Goal: Navigation & Orientation: Find specific page/section

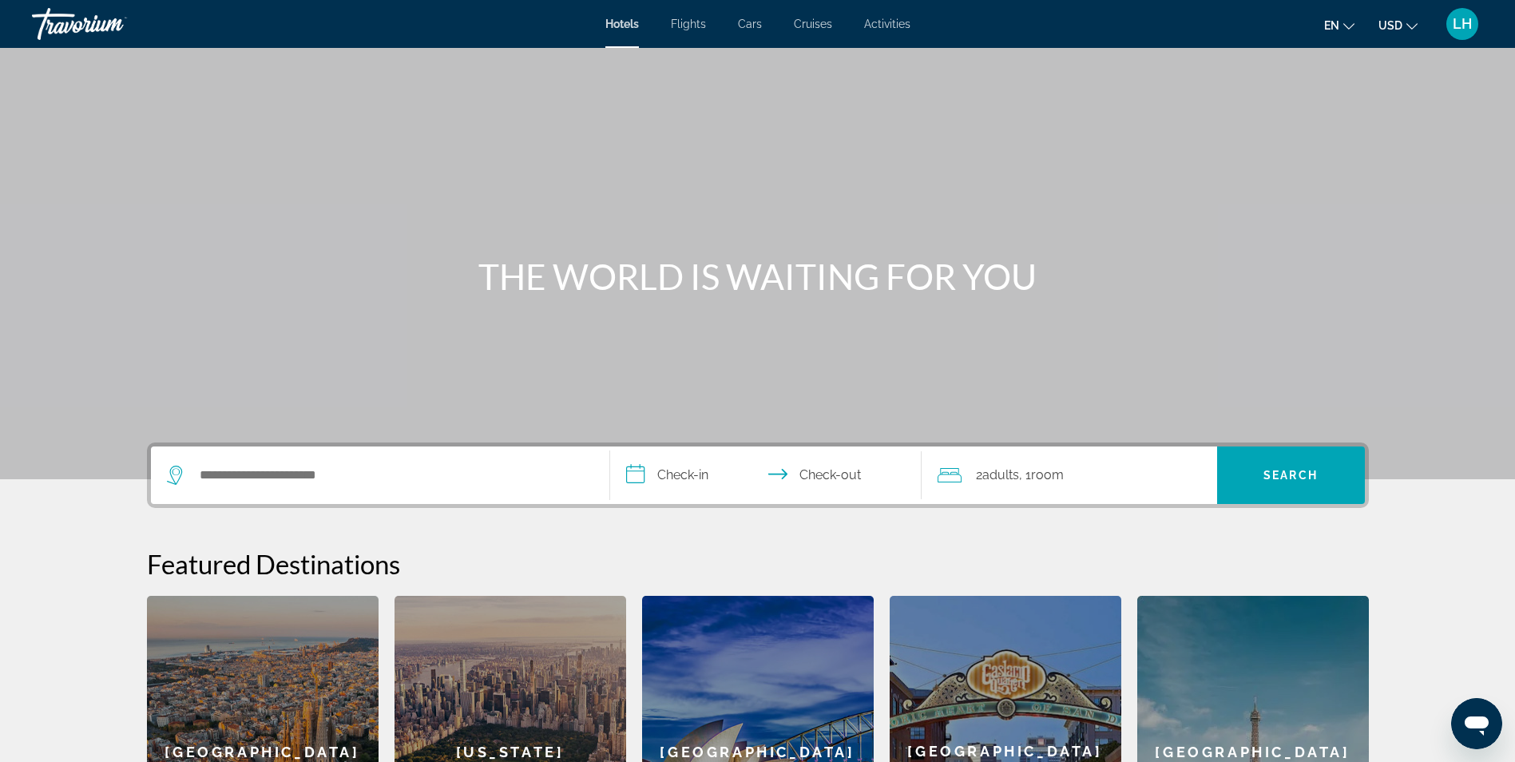
click at [814, 22] on span "Cruises" at bounding box center [813, 24] width 38 height 13
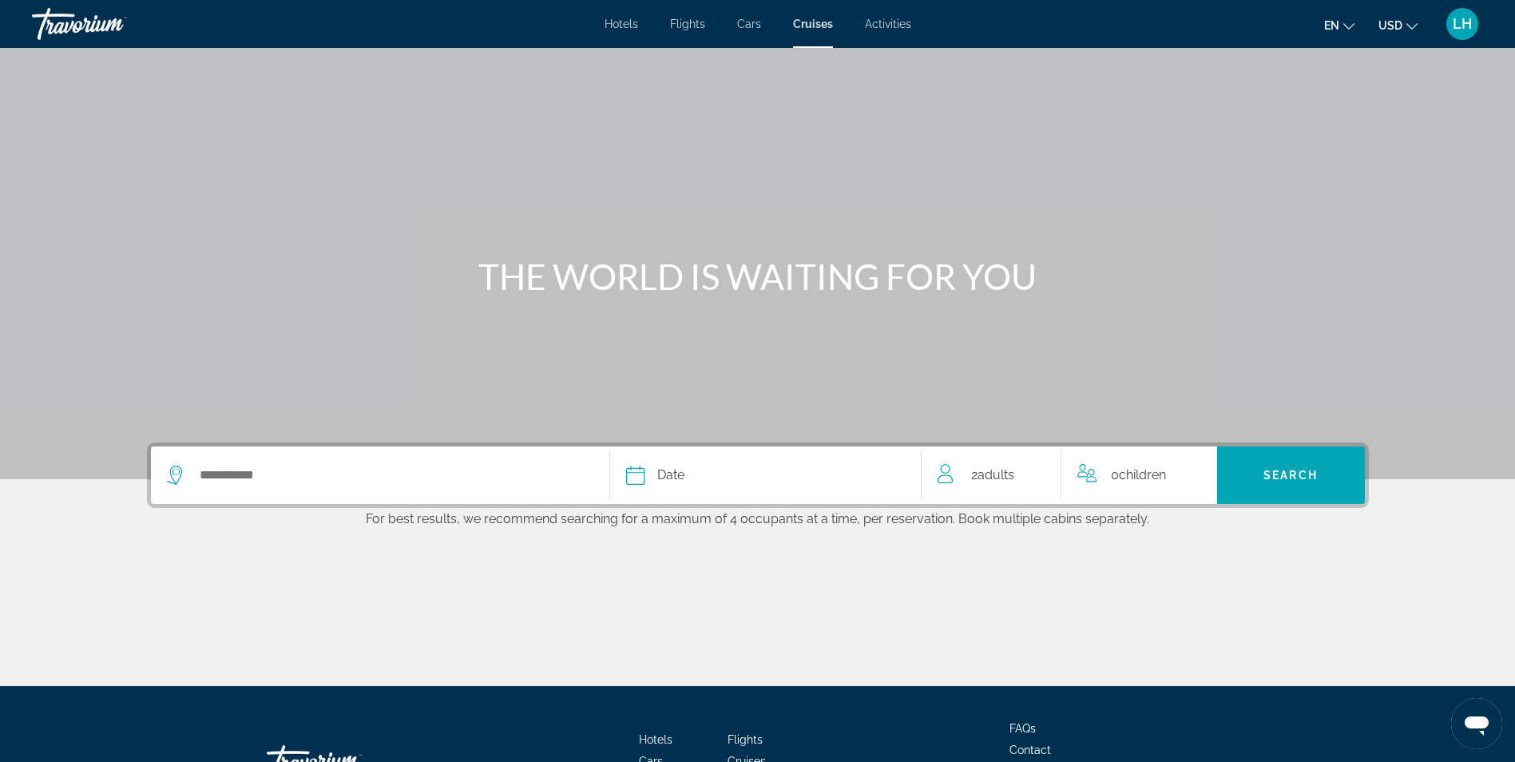
scroll to position [120, 0]
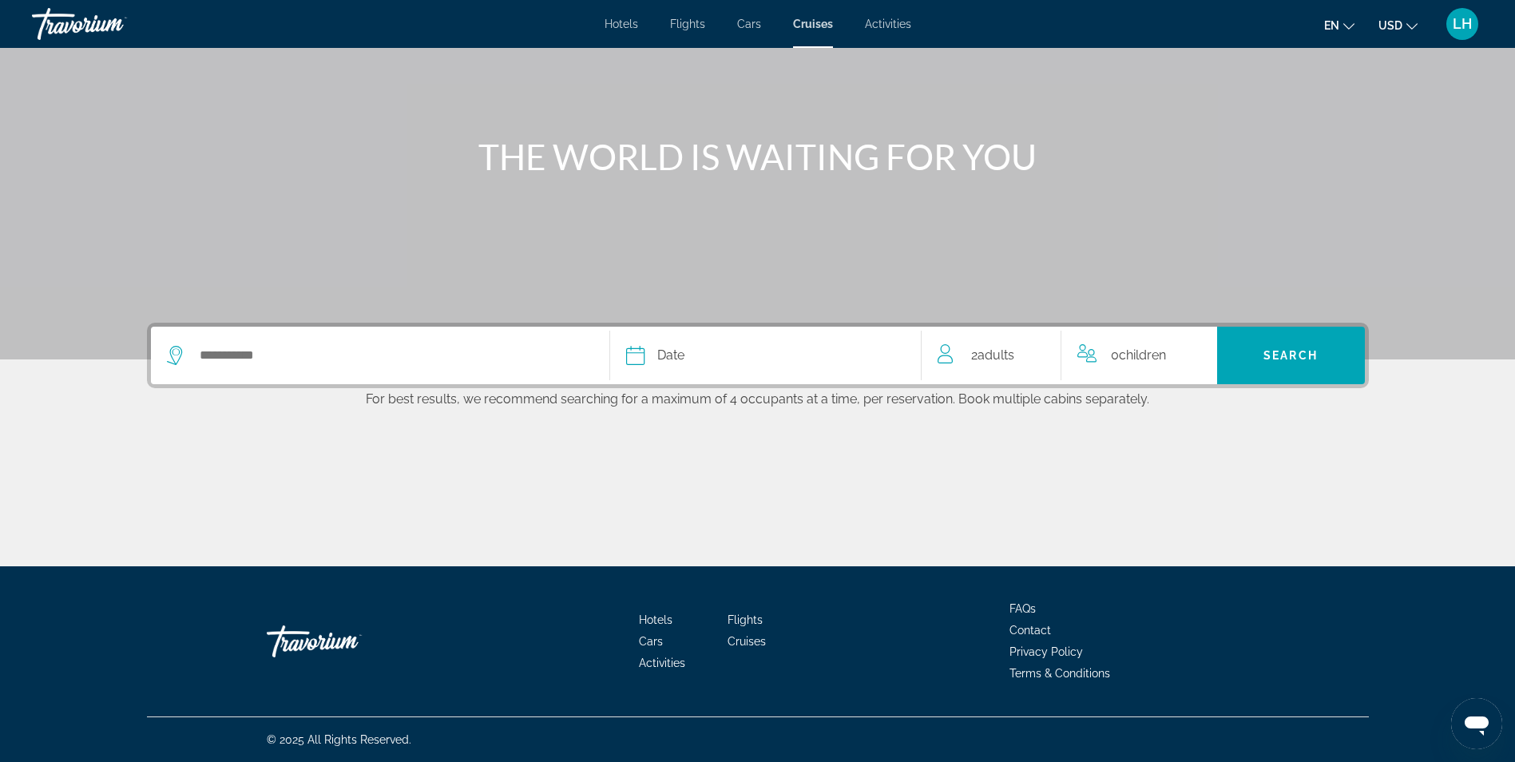
click at [670, 663] on span "Activities" at bounding box center [662, 662] width 46 height 13
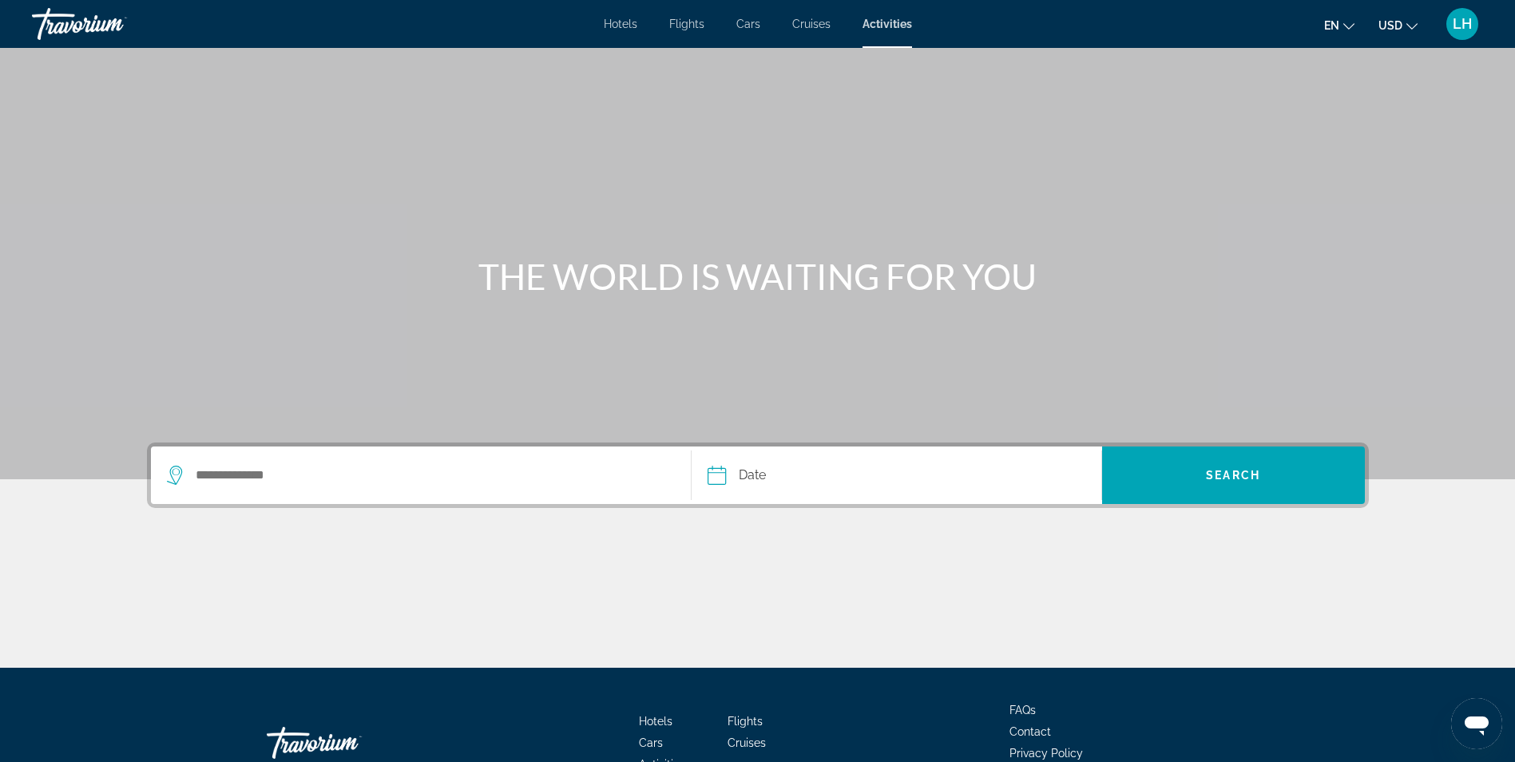
scroll to position [101, 0]
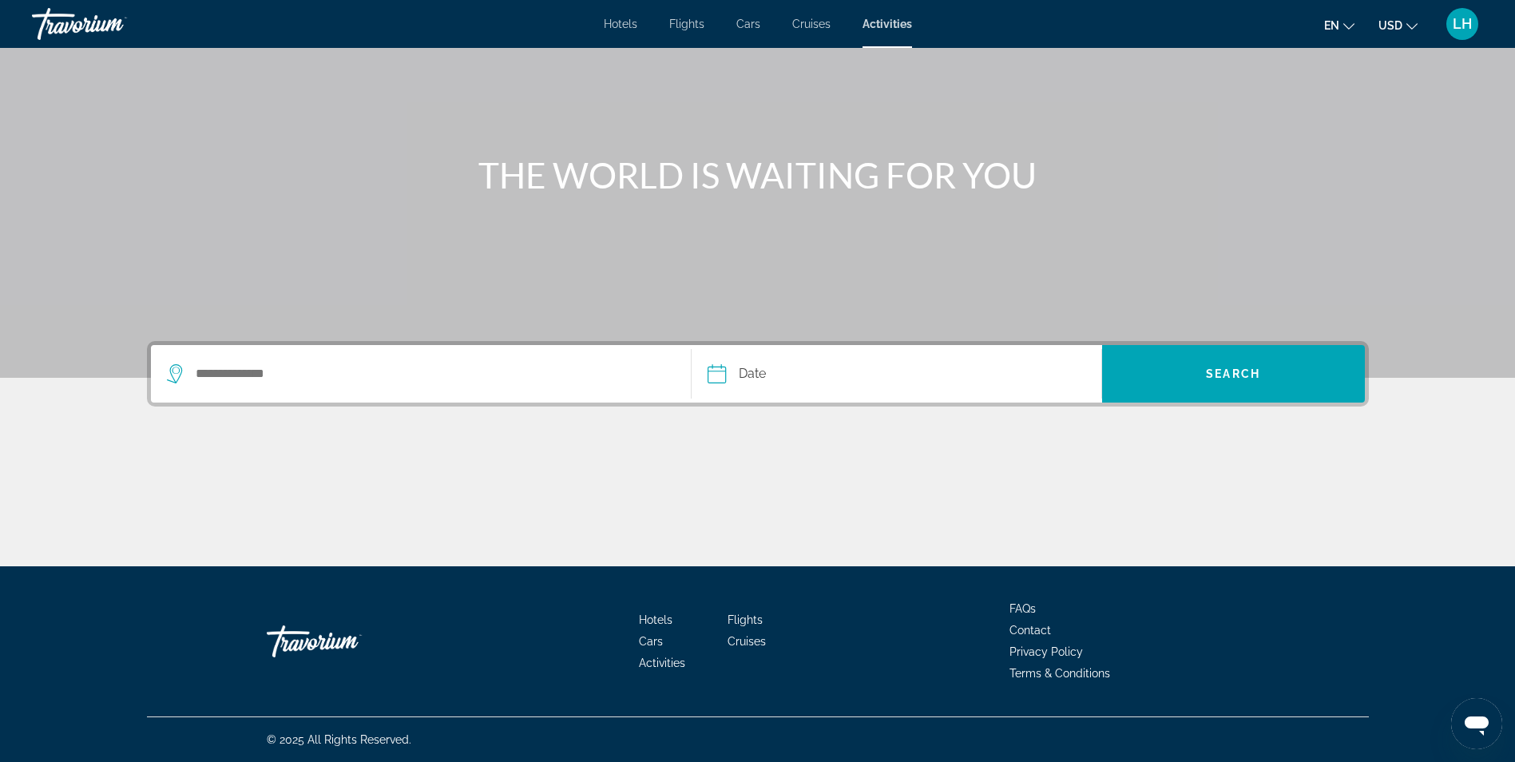
click at [1465, 32] on div "LH" at bounding box center [1462, 24] width 32 height 32
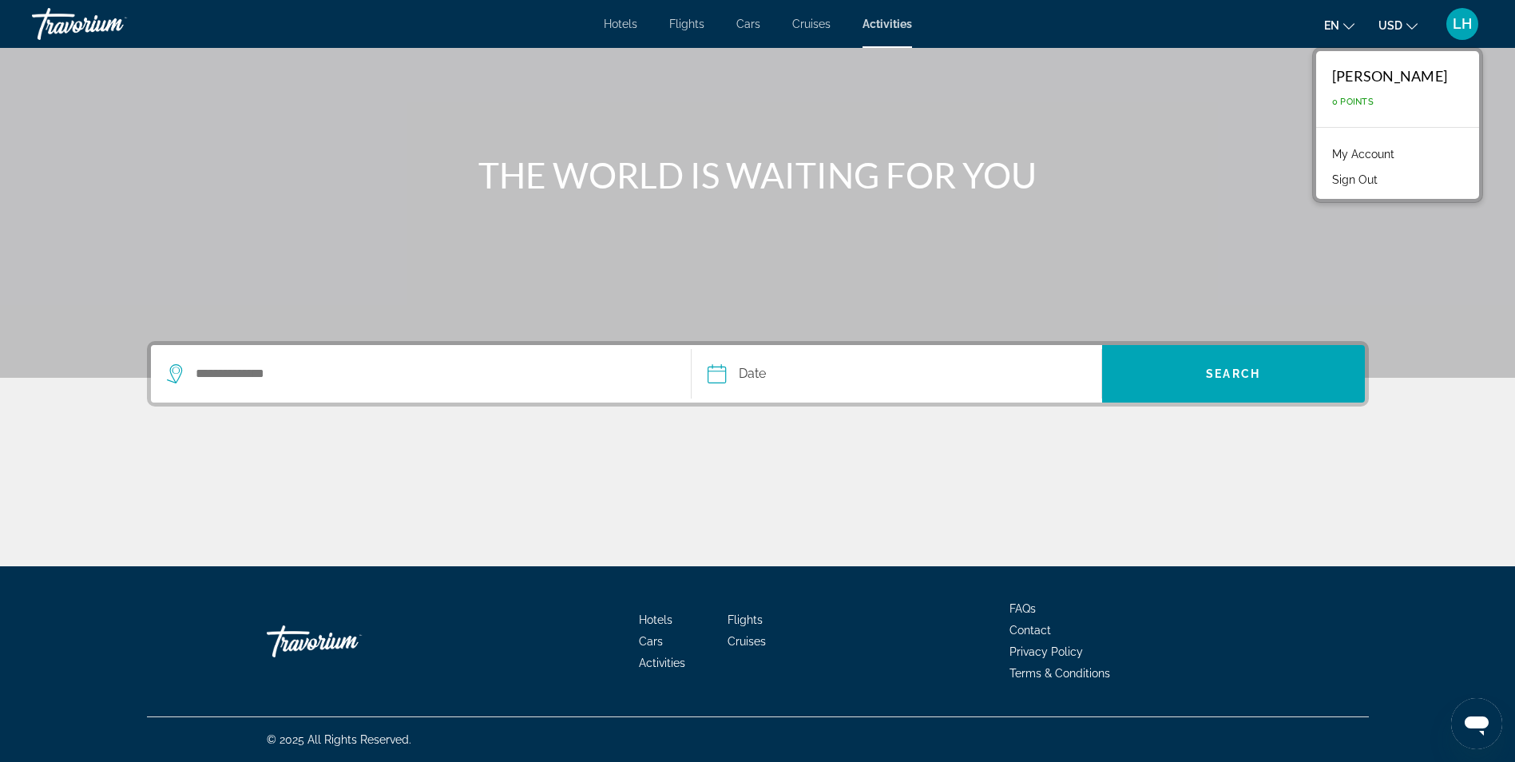
click at [1402, 154] on link "My Account" at bounding box center [1363, 154] width 78 height 21
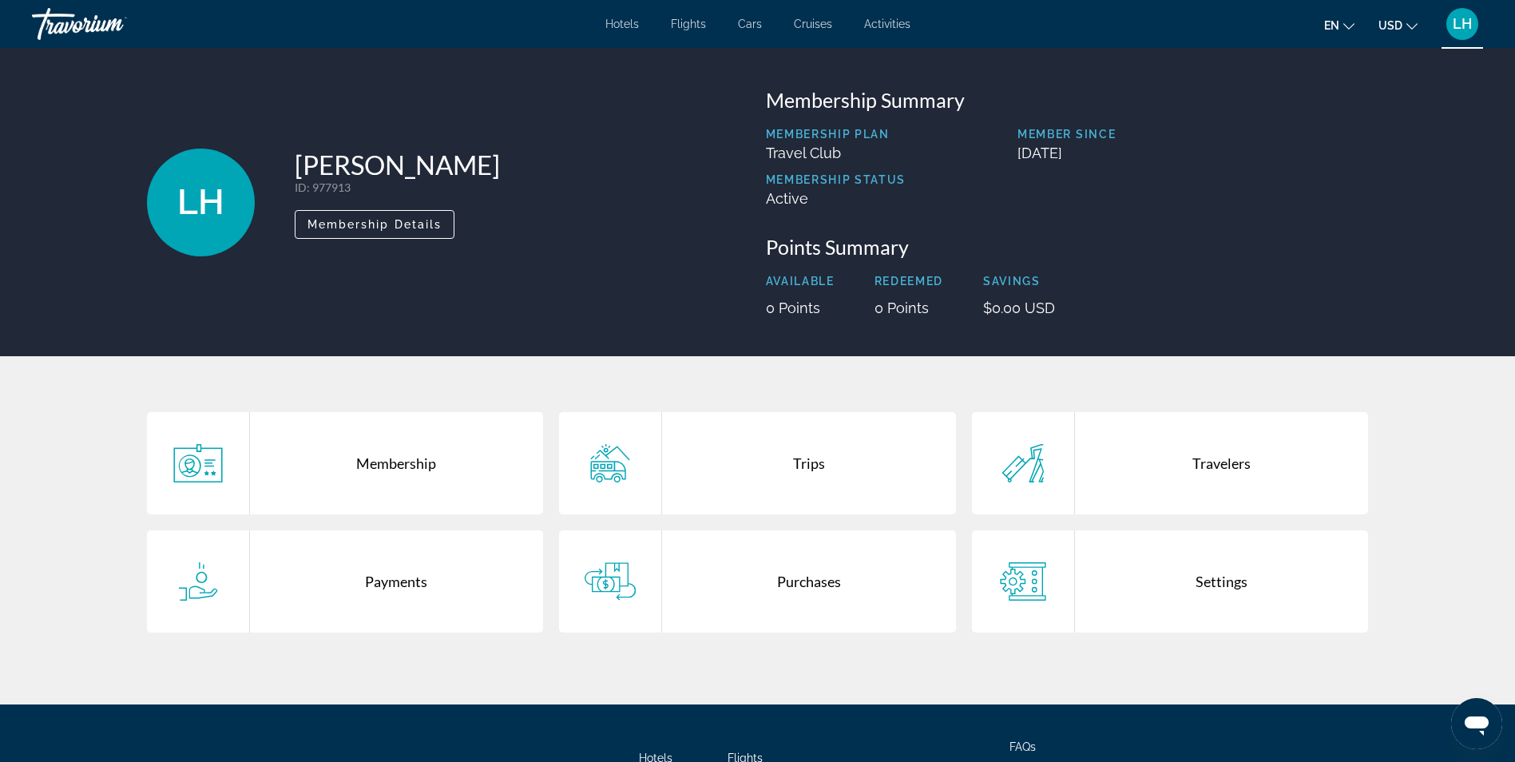
click at [867, 474] on div "Trips" at bounding box center [809, 463] width 294 height 102
click at [811, 585] on div "Purchases" at bounding box center [809, 581] width 294 height 102
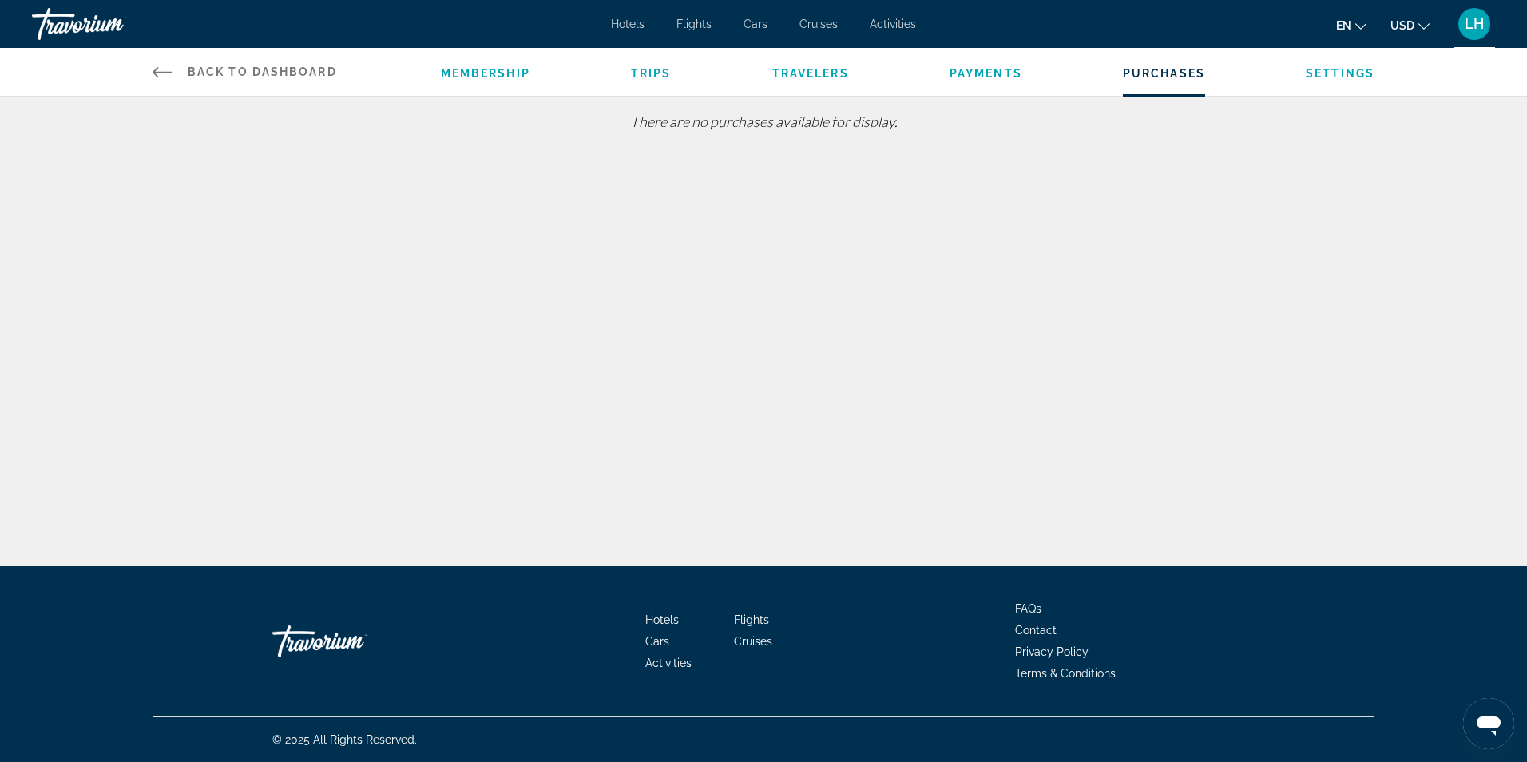
click at [658, 68] on span "Trips" at bounding box center [651, 73] width 41 height 13
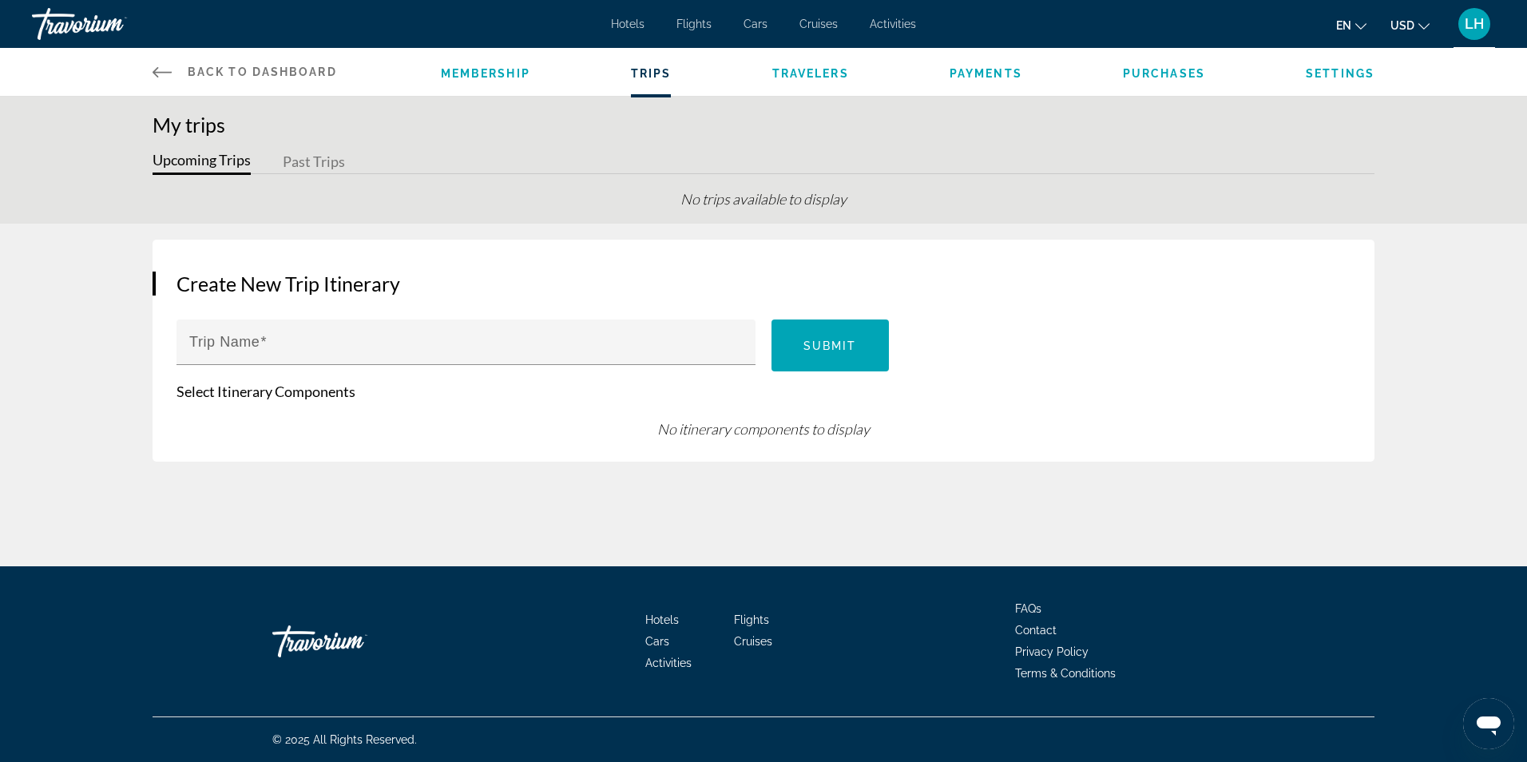
click at [174, 69] on link "Back to Dashboard Dashboard" at bounding box center [245, 72] width 184 height 48
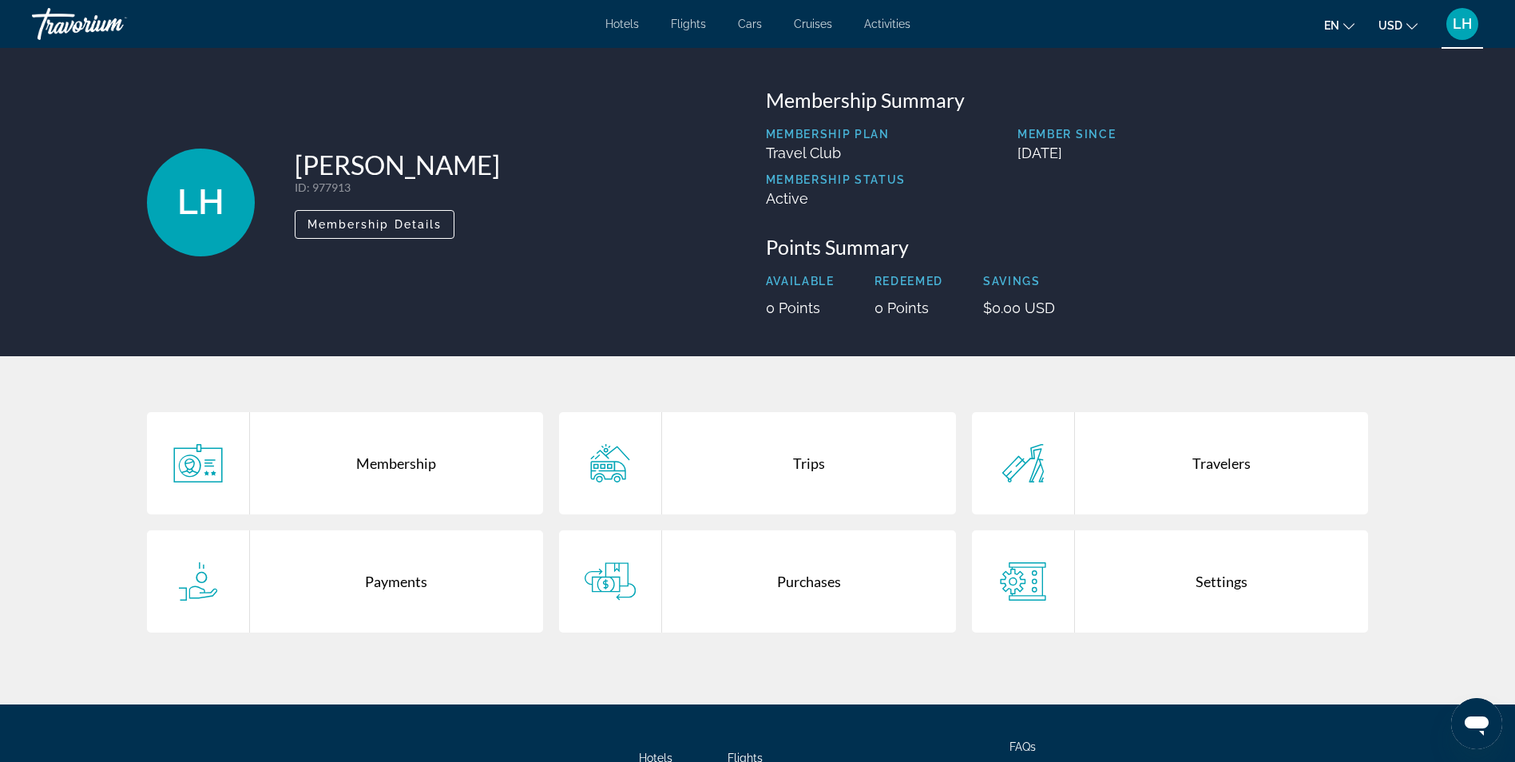
click at [447, 600] on div "Payments" at bounding box center [397, 581] width 294 height 102
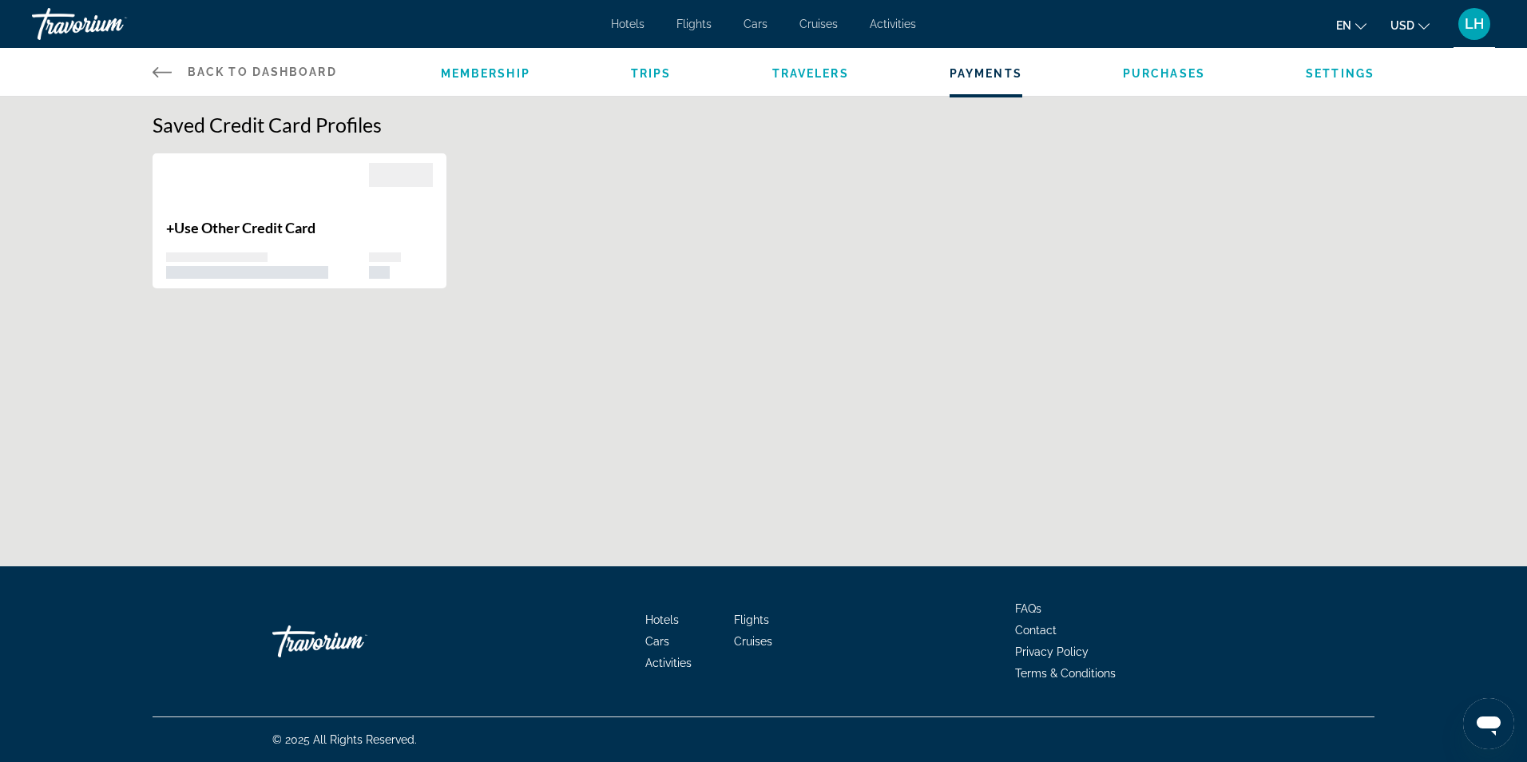
click at [363, 132] on h1 "Saved Credit Card Profiles" at bounding box center [764, 125] width 1222 height 24
click at [350, 217] on div "Main content" at bounding box center [267, 191] width 203 height 56
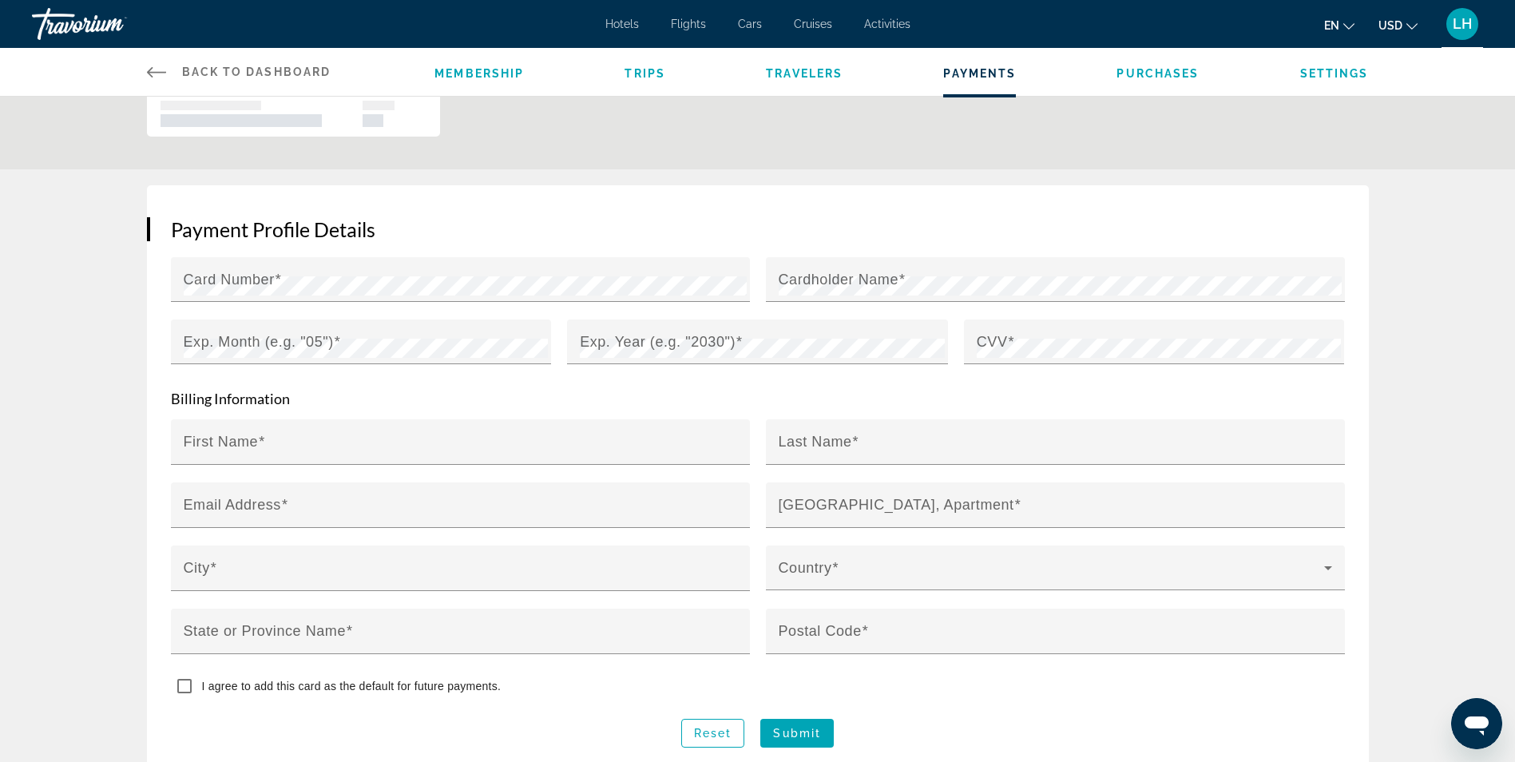
scroll to position [241, 0]
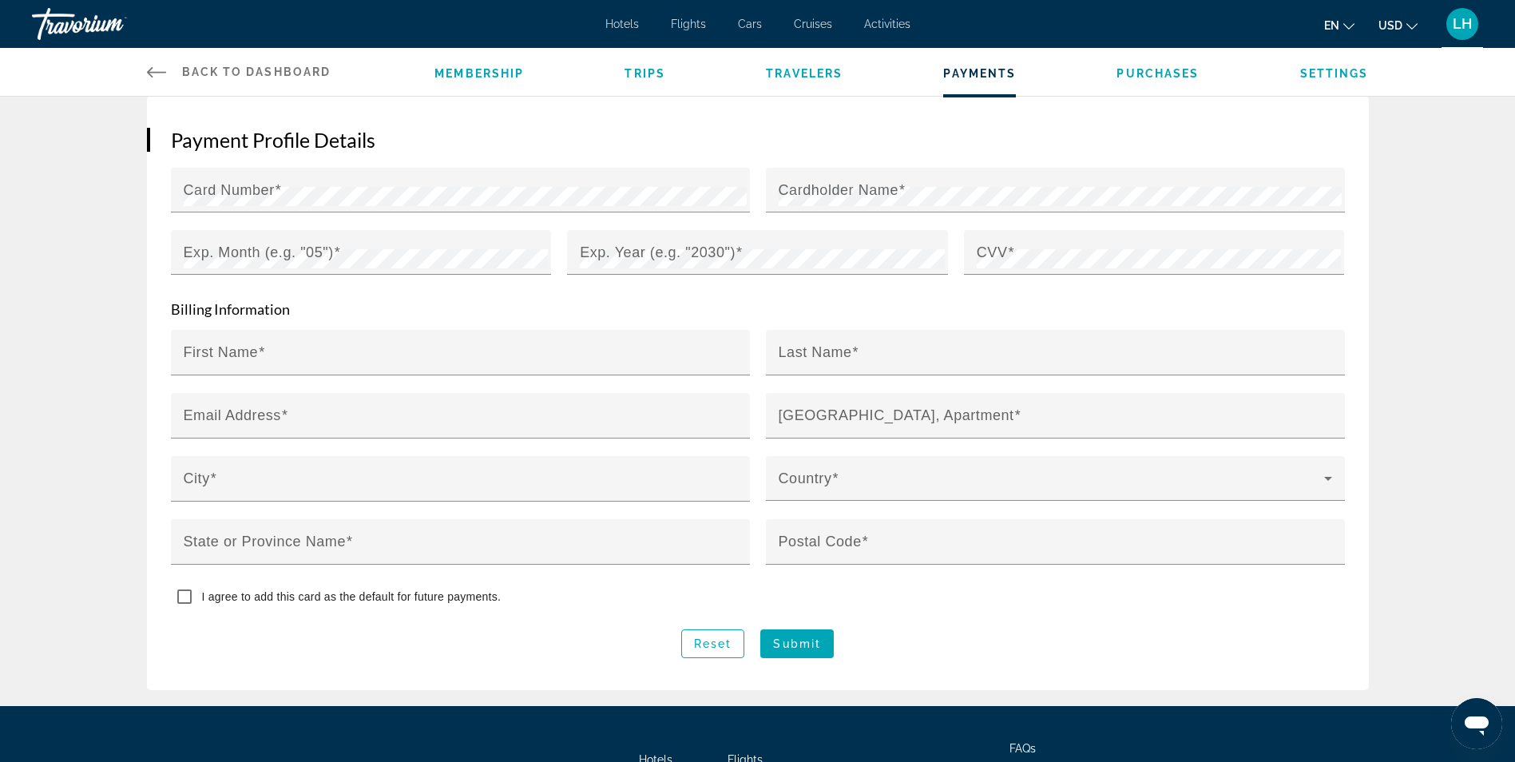
click at [169, 78] on link "Back to Dashboard Dashboard" at bounding box center [239, 72] width 184 height 48
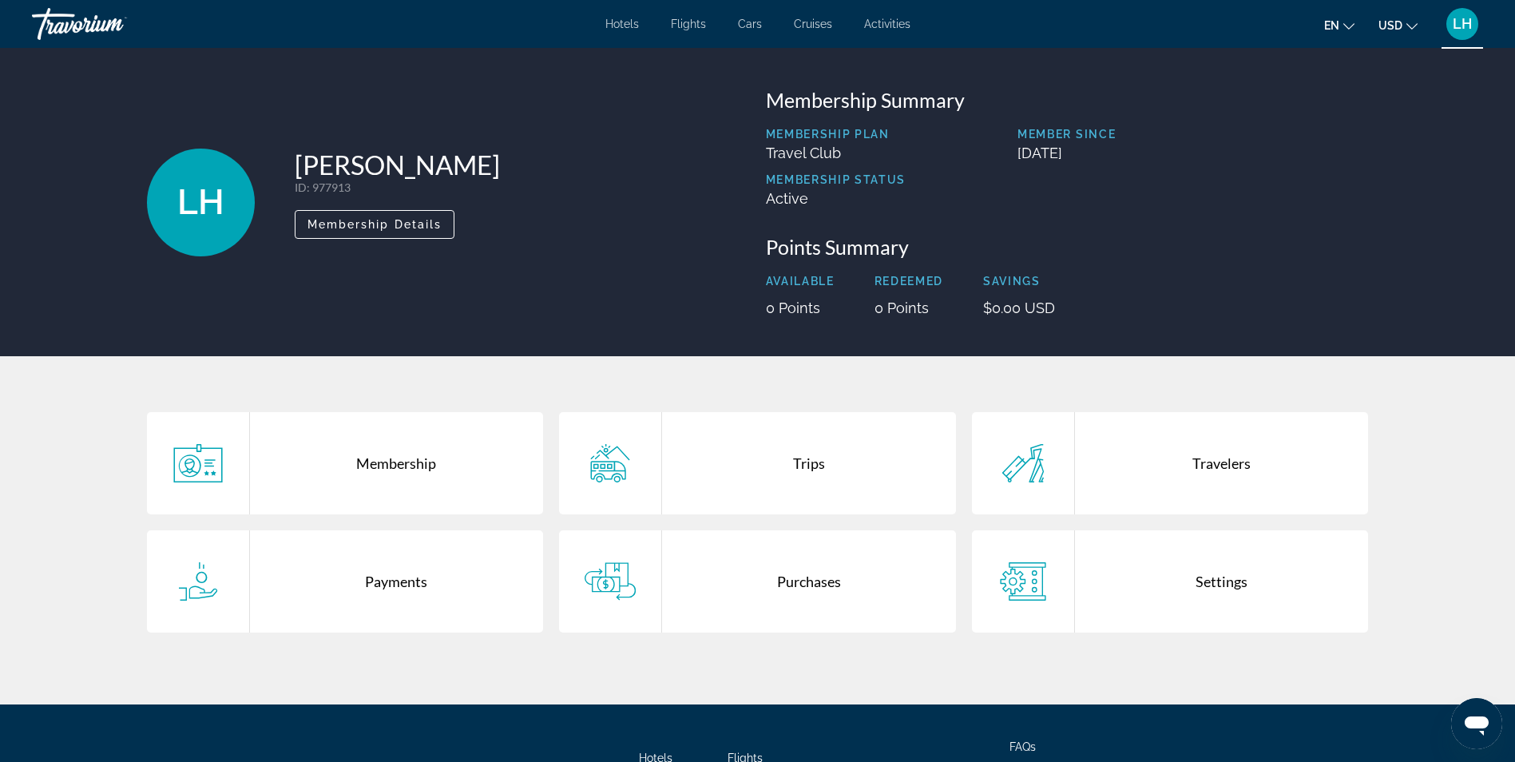
click at [1015, 581] on icon "Main content" at bounding box center [1023, 581] width 51 height 38
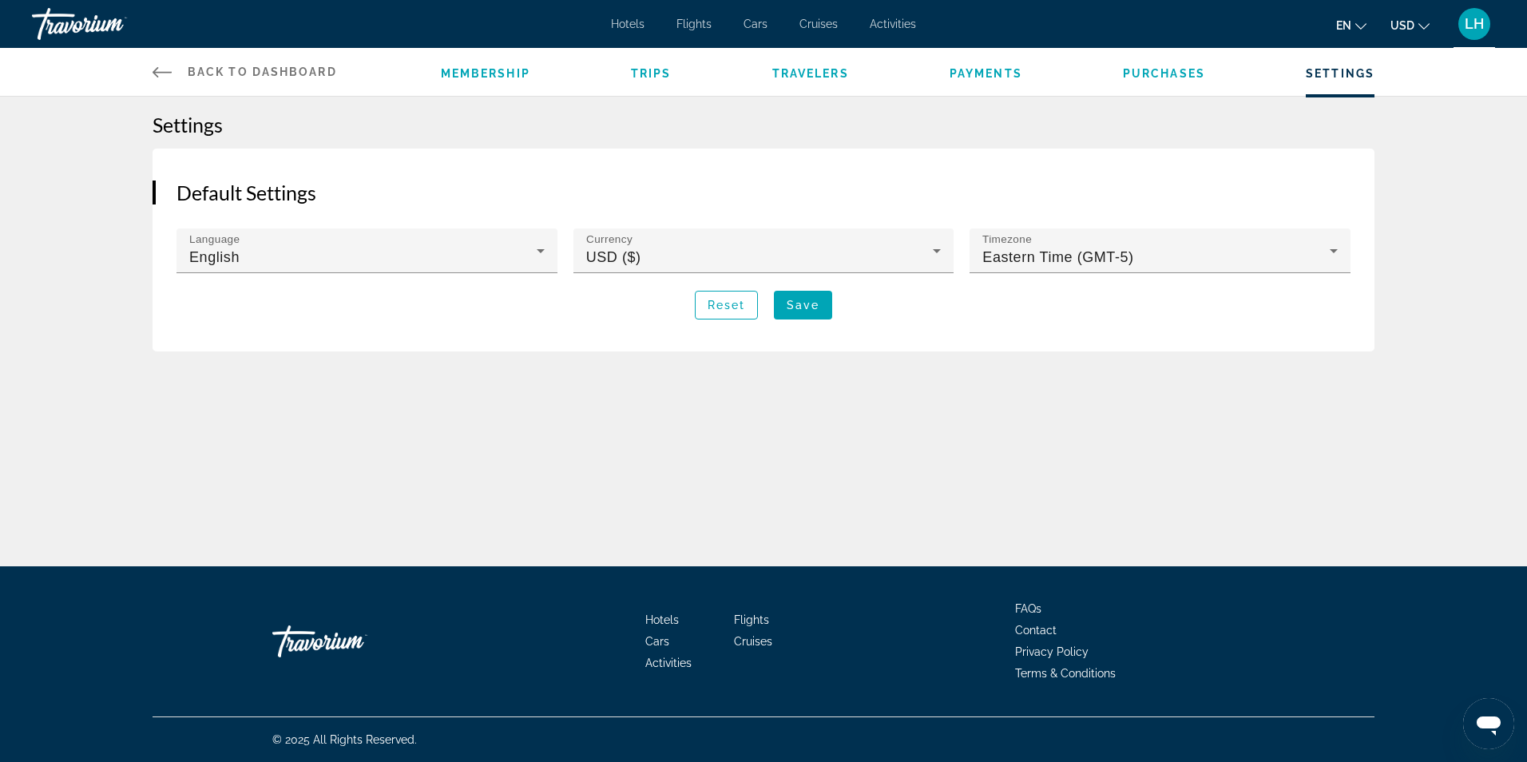
click at [1177, 79] on span "Purchases" at bounding box center [1164, 73] width 82 height 13
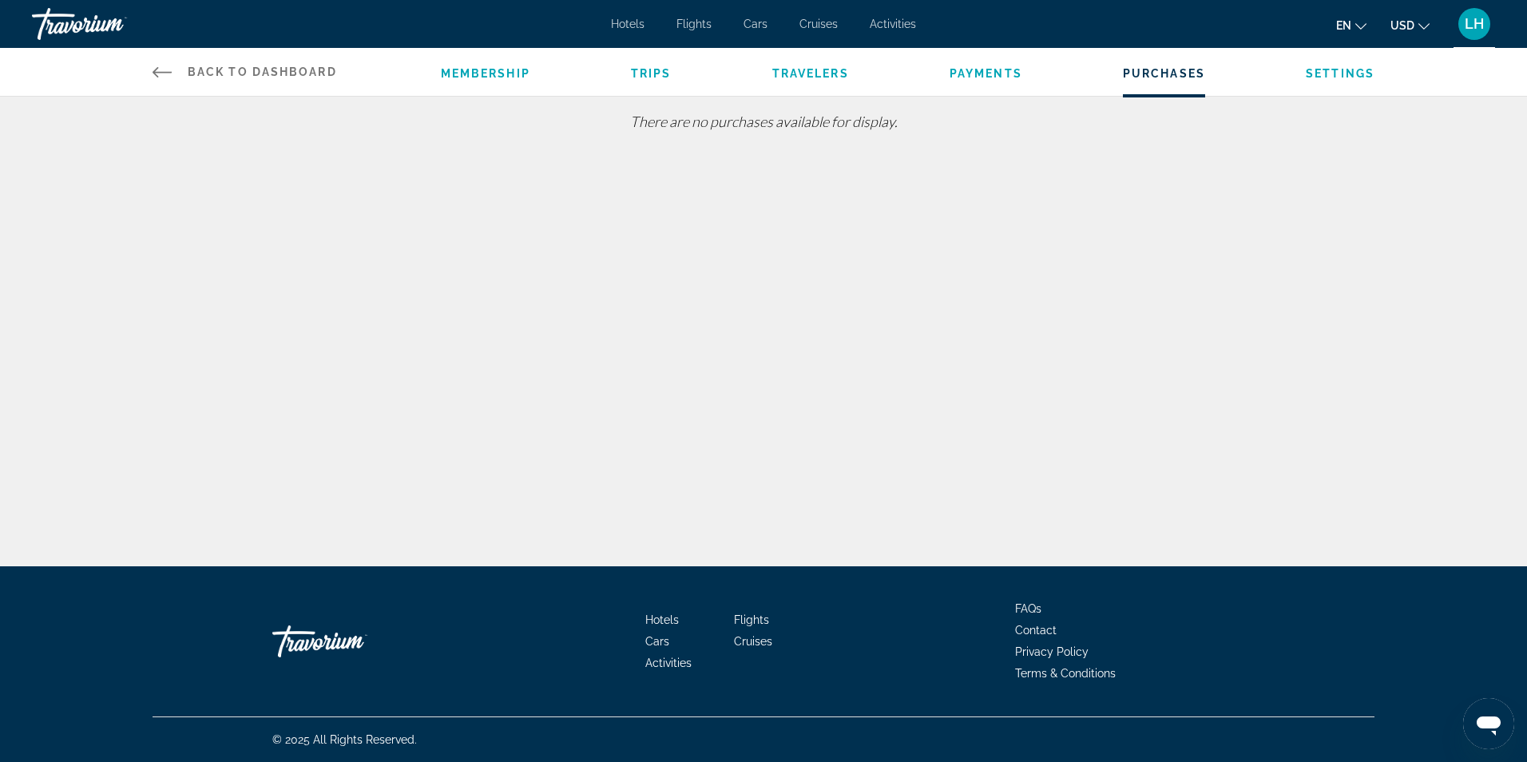
click at [656, 75] on span "Trips" at bounding box center [651, 73] width 41 height 13
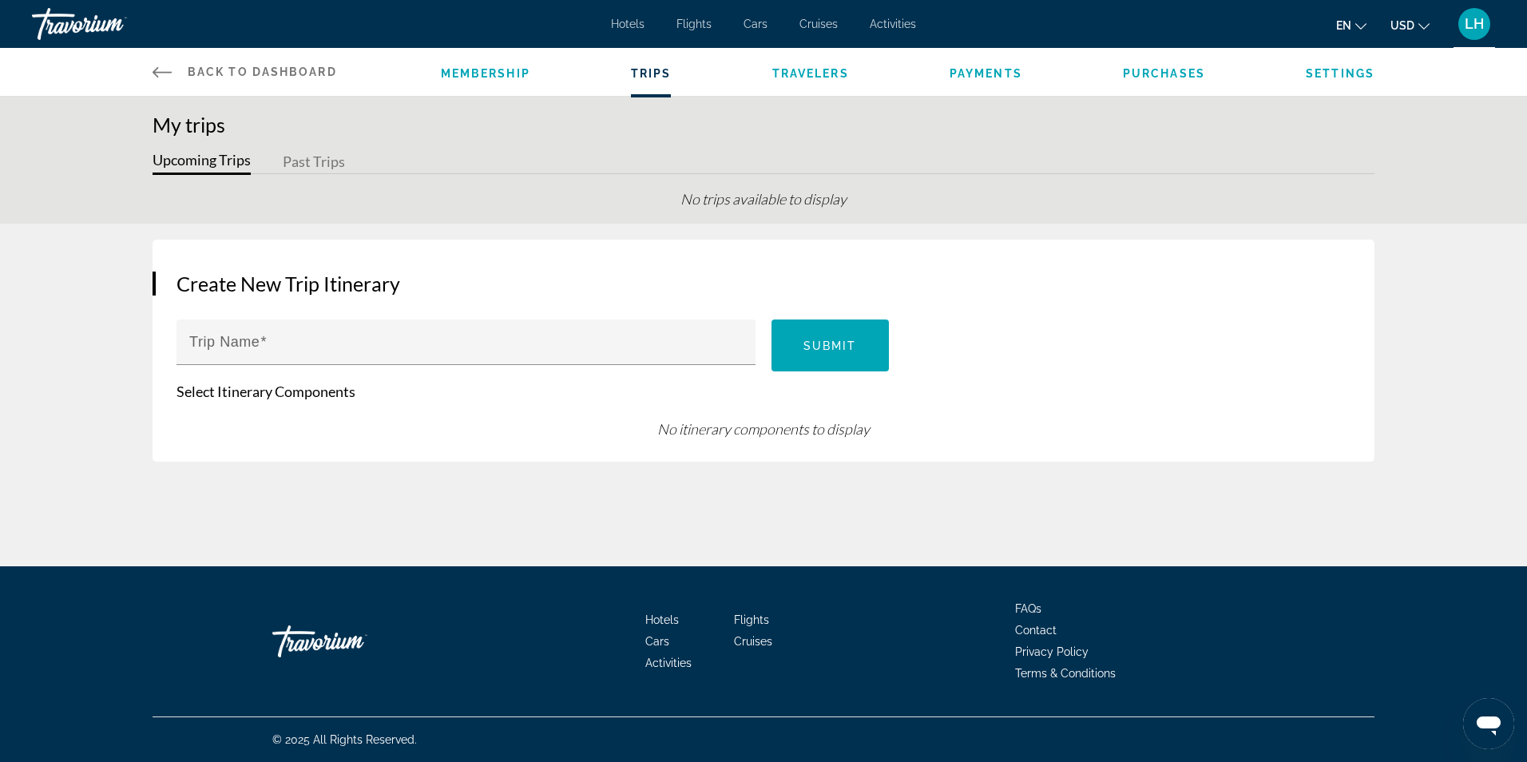
click at [202, 157] on button "Upcoming Trips" at bounding box center [202, 162] width 98 height 25
click at [175, 63] on link "Back to Dashboard Dashboard" at bounding box center [245, 72] width 184 height 48
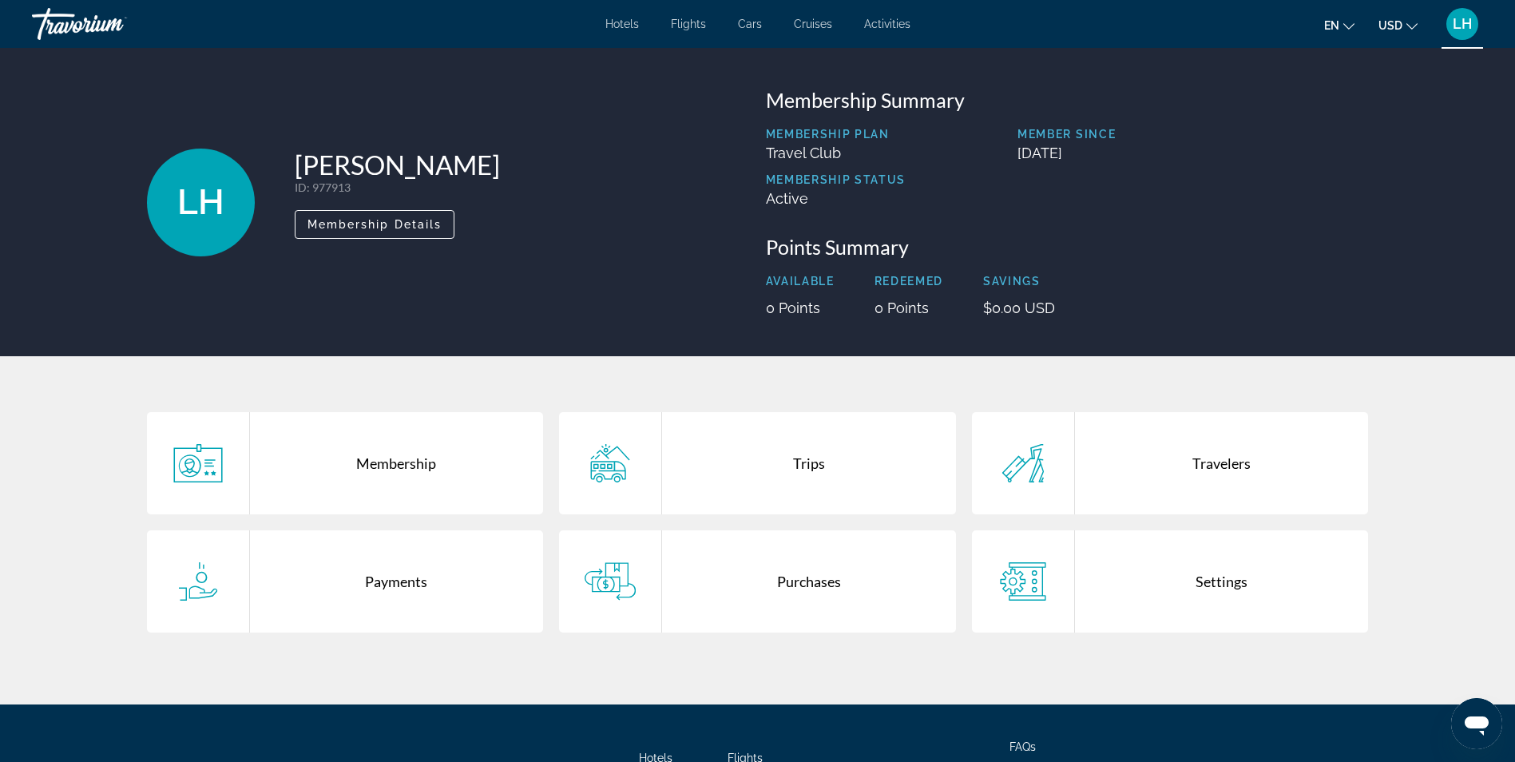
click at [204, 454] on icon "Main content" at bounding box center [198, 463] width 51 height 38
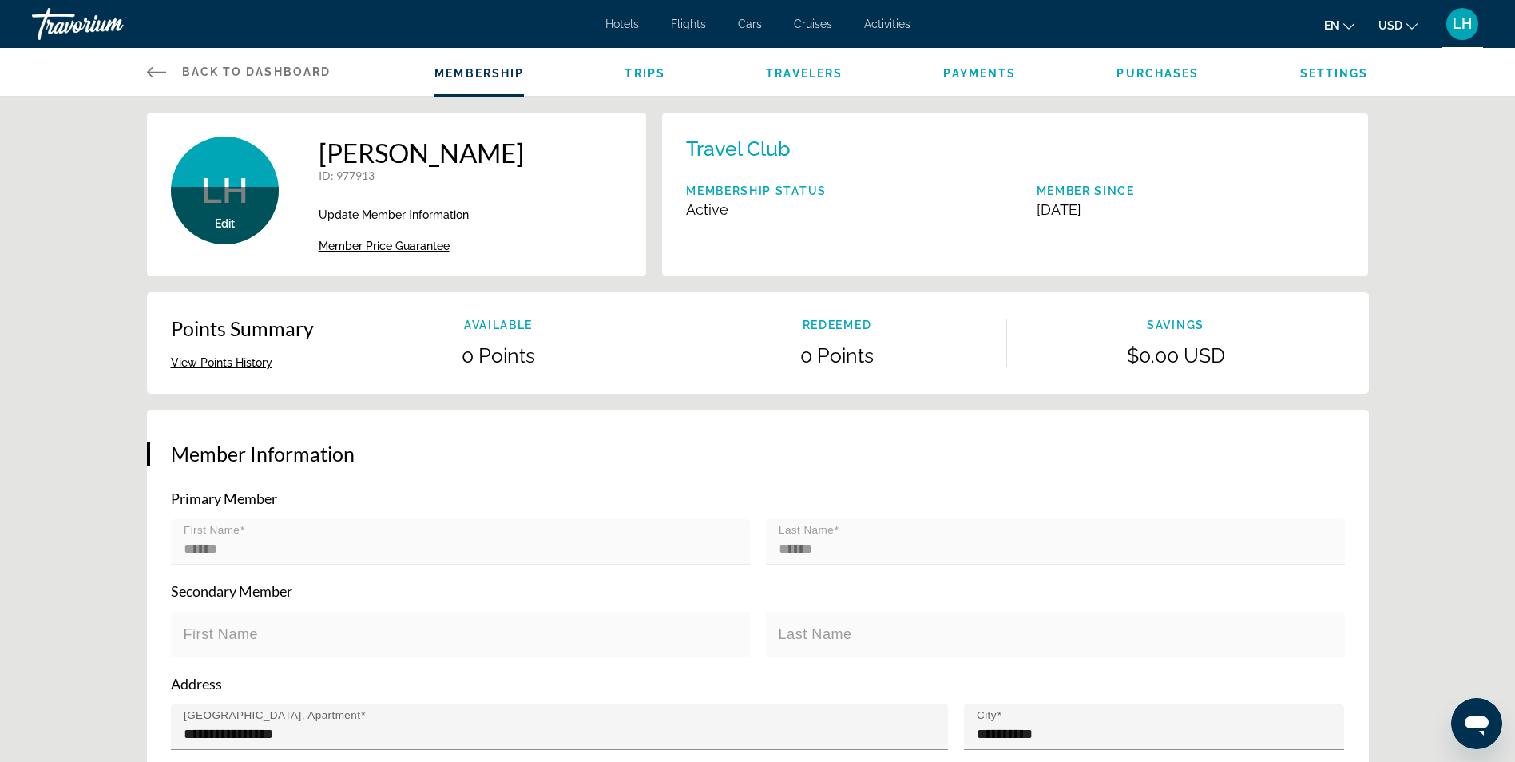
click at [180, 68] on link "Back to Dashboard Dashboard" at bounding box center [239, 72] width 184 height 48
